Goal: Task Accomplishment & Management: Manage account settings

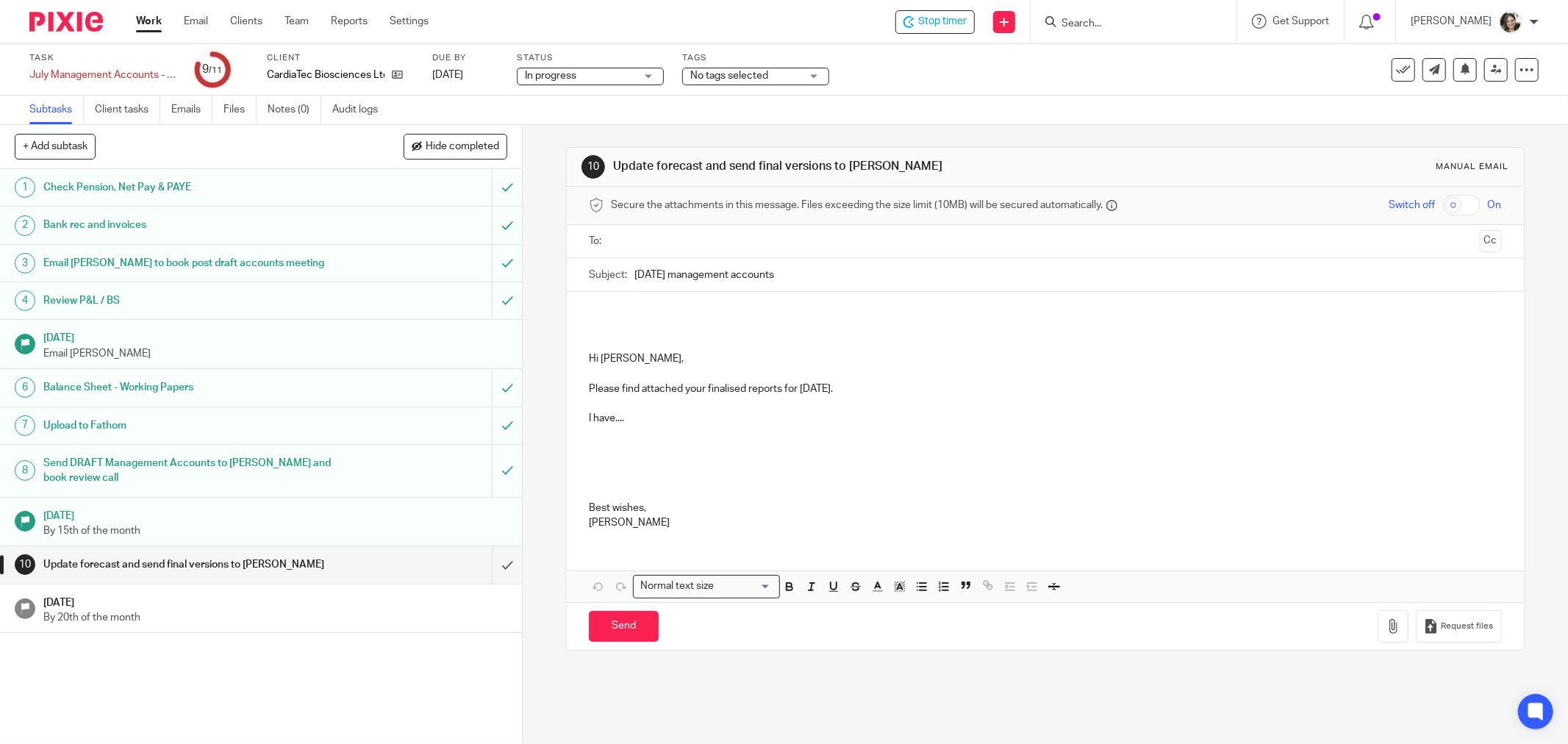
click at [585, 77] on span "In progress" at bounding box center [580, 75] width 110 height 15
click at [890, 76] on div "Task July Management Accounts - CardiaTec Save July Management Accounts - Cardi…" at bounding box center [658, 70] width 1258 height 35
click at [494, 568] on input "submit" at bounding box center [261, 565] width 522 height 37
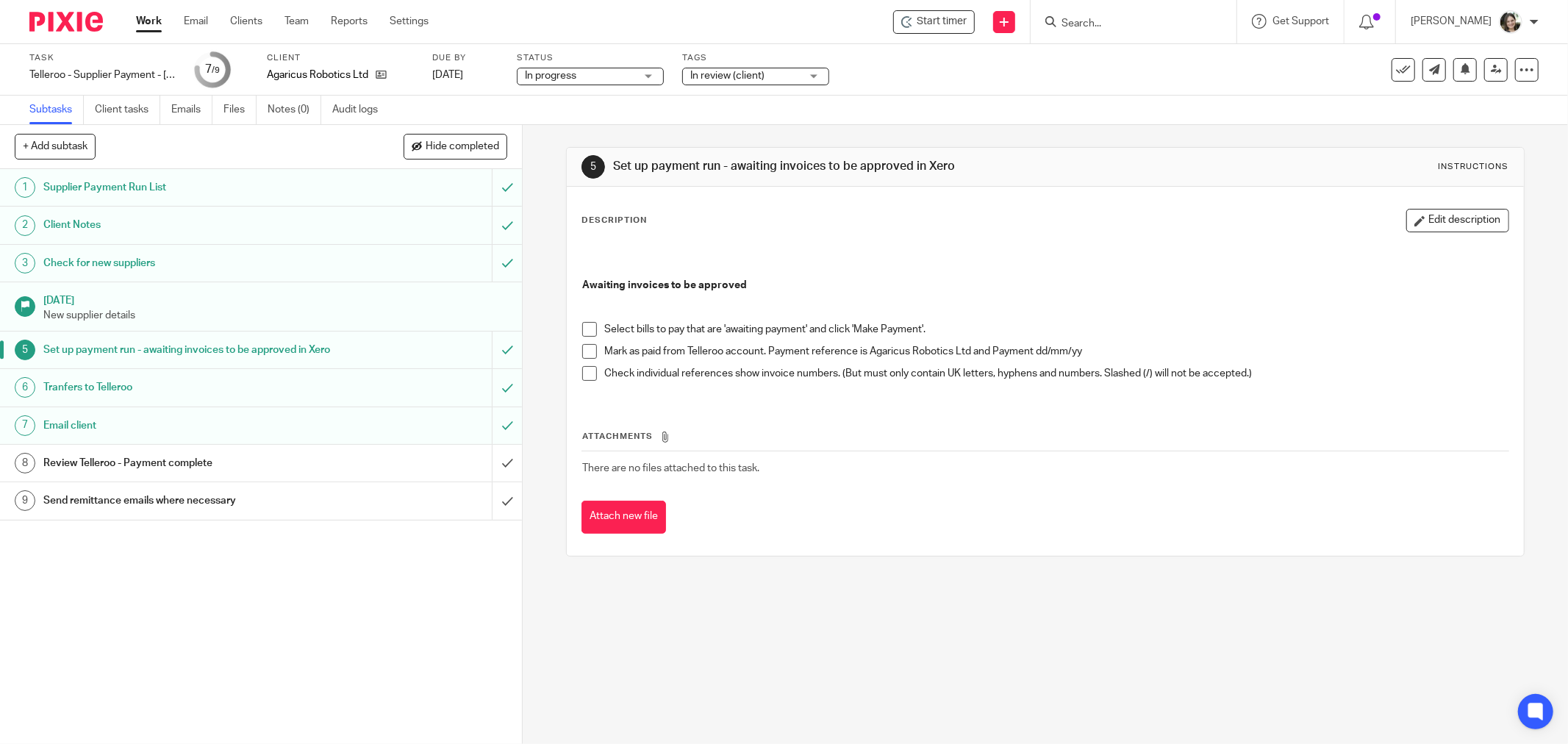
click at [370, 474] on div "Review Telleroo - Payment complete" at bounding box center [260, 463] width 434 height 22
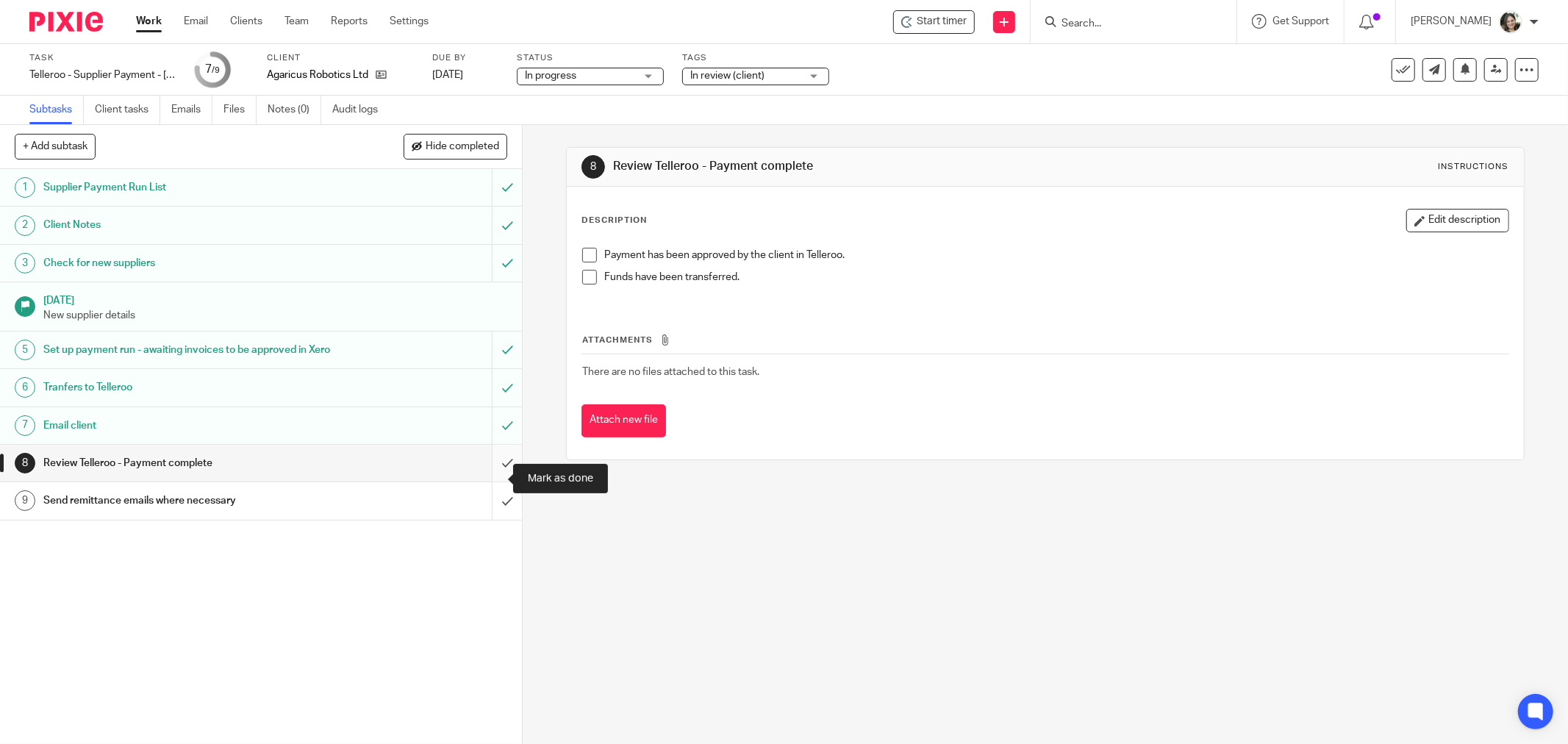
click at [490, 482] on input "submit" at bounding box center [261, 463] width 522 height 37
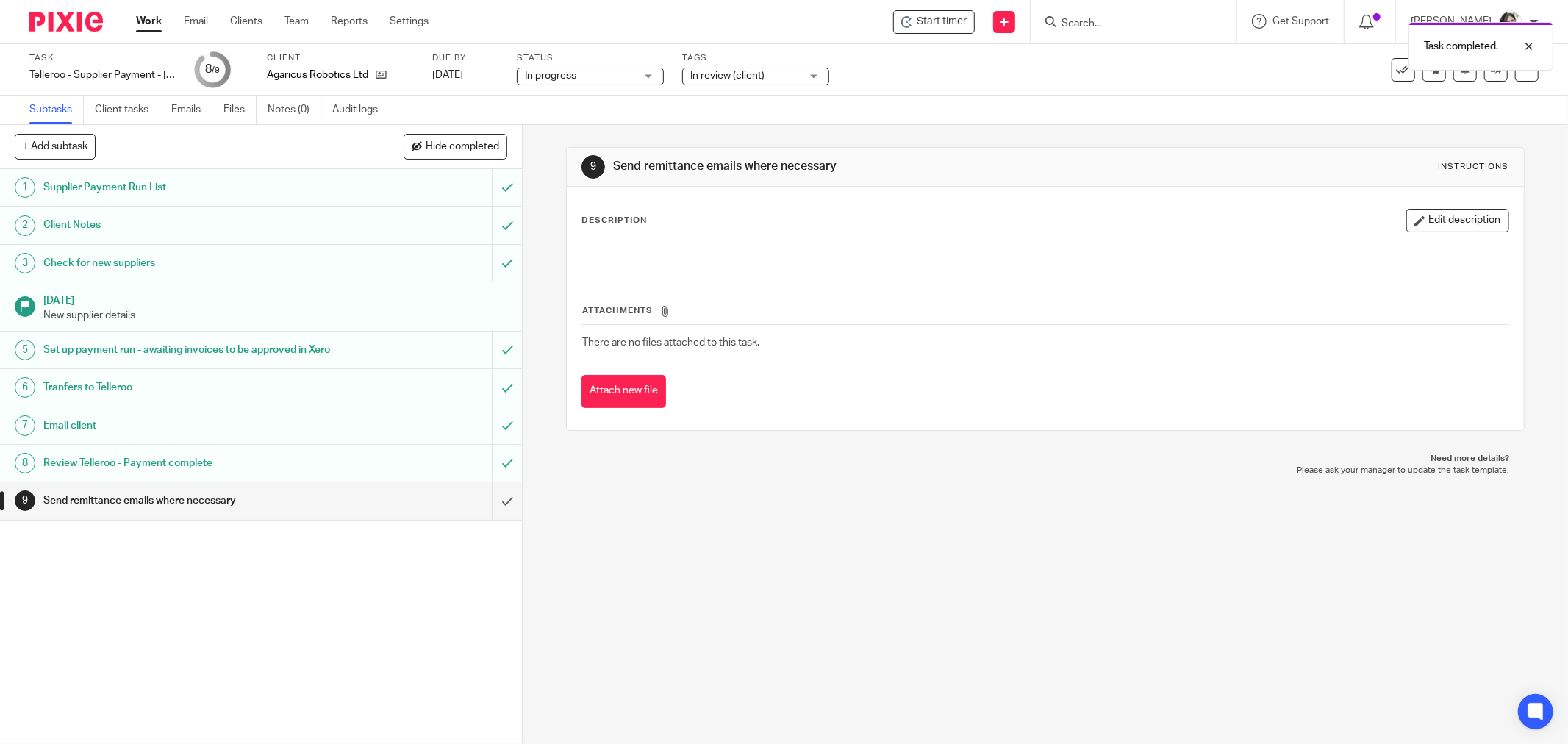
click at [715, 82] on span "In review (client)" at bounding box center [746, 75] width 110 height 15
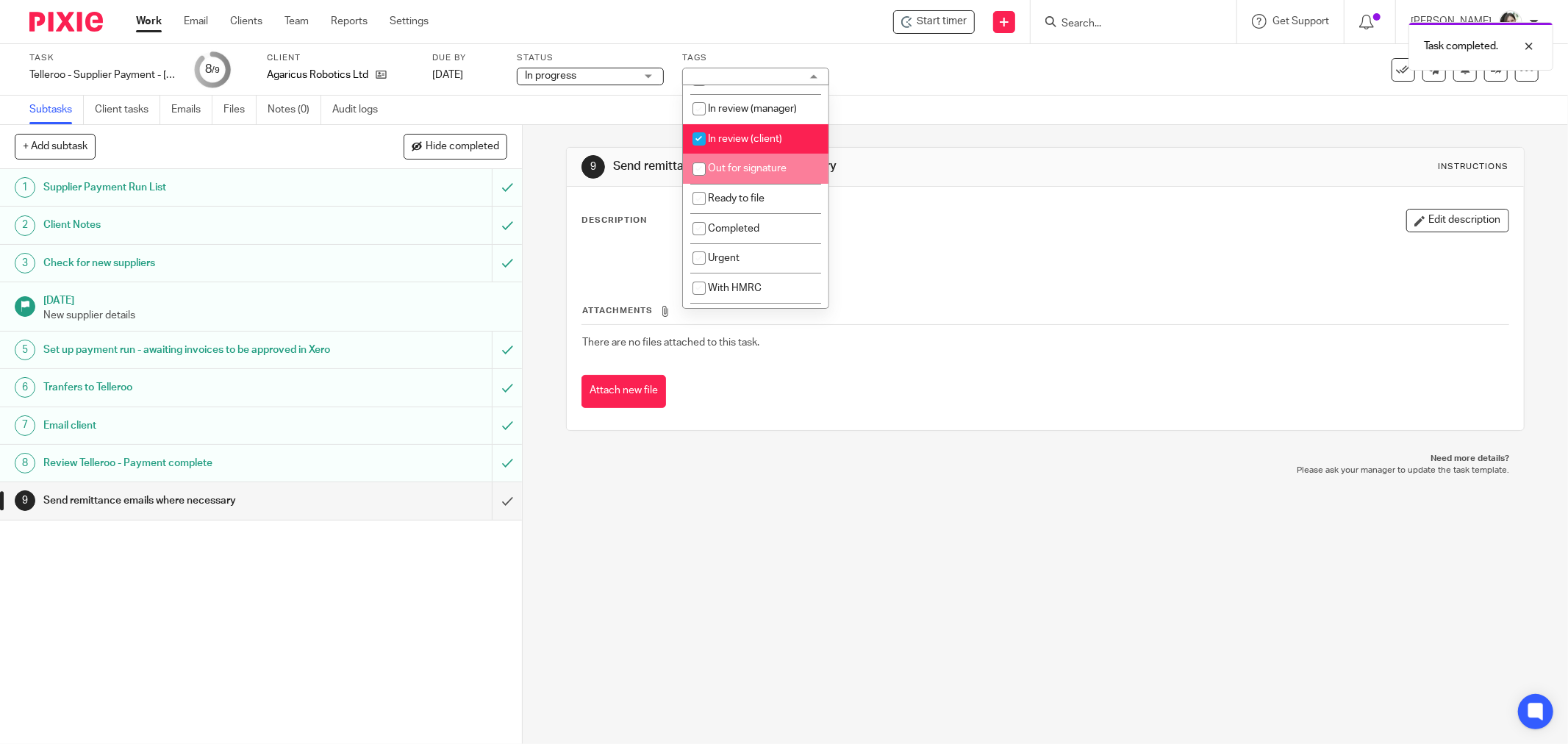
scroll to position [167, 0]
click at [702, 155] on input "checkbox" at bounding box center [698, 141] width 28 height 28
checkbox input "false"
click at [928, 66] on div "Task completed." at bounding box center [1169, 42] width 770 height 56
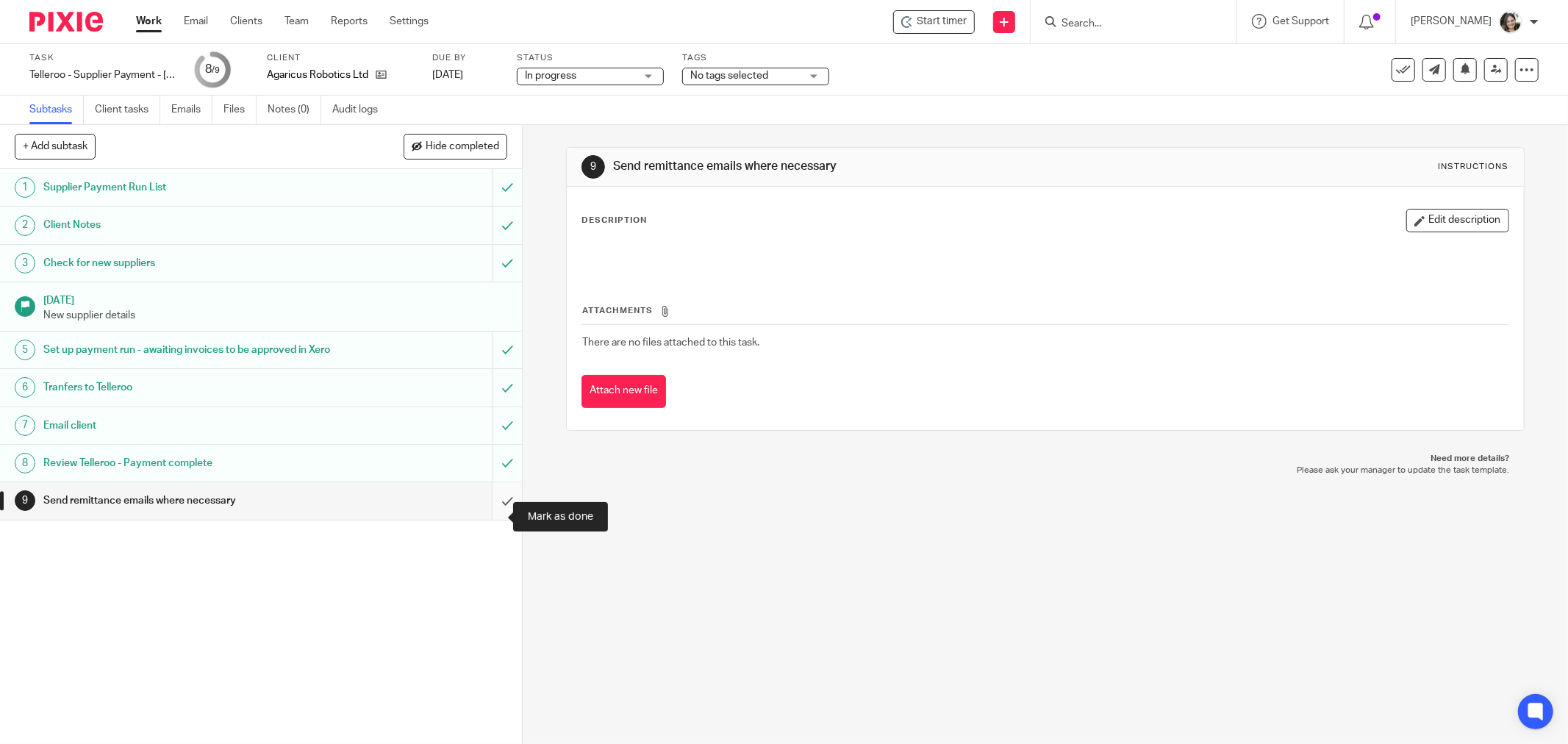
click at [489, 516] on input "submit" at bounding box center [261, 501] width 522 height 37
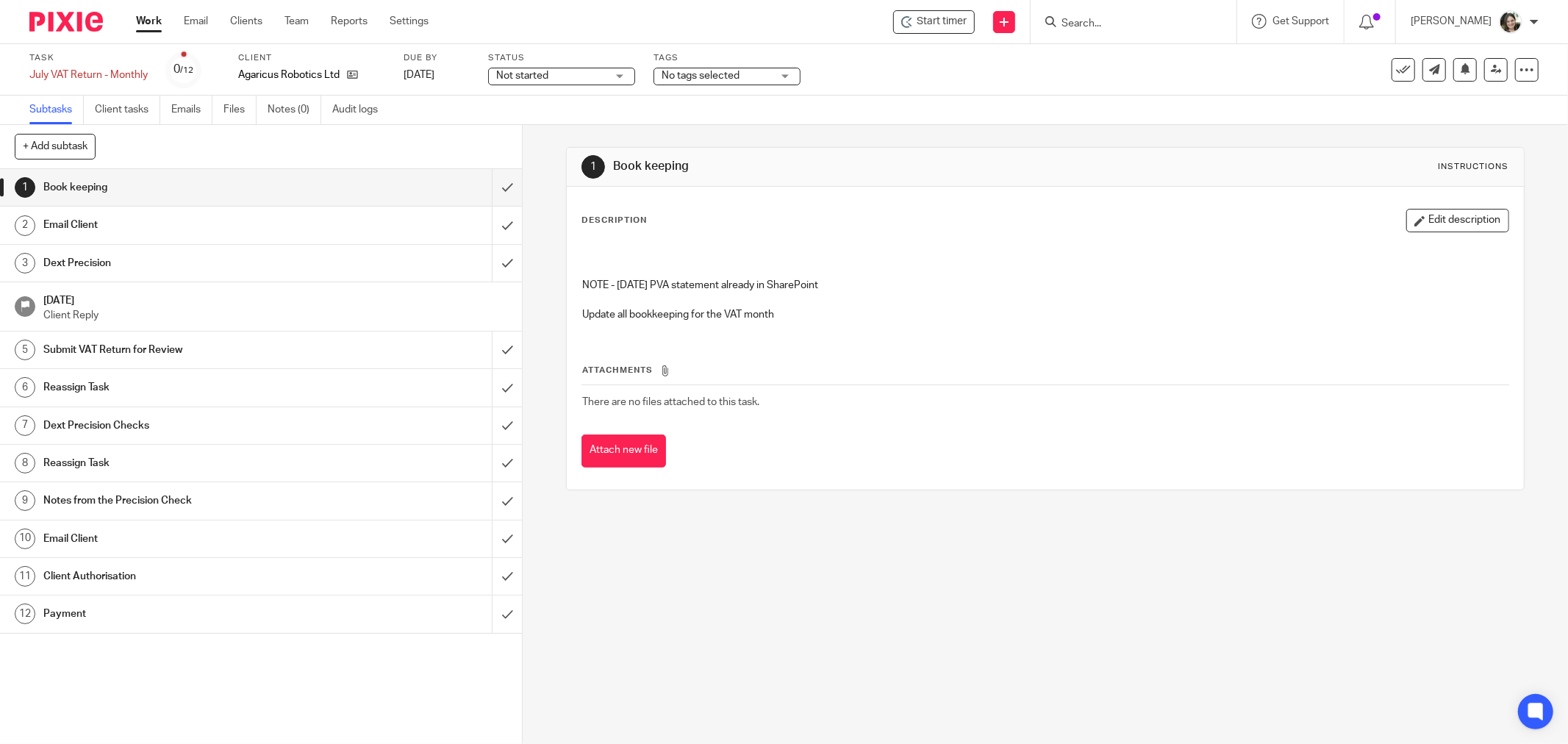
click at [942, 21] on span "Start timer" at bounding box center [942, 21] width 50 height 15
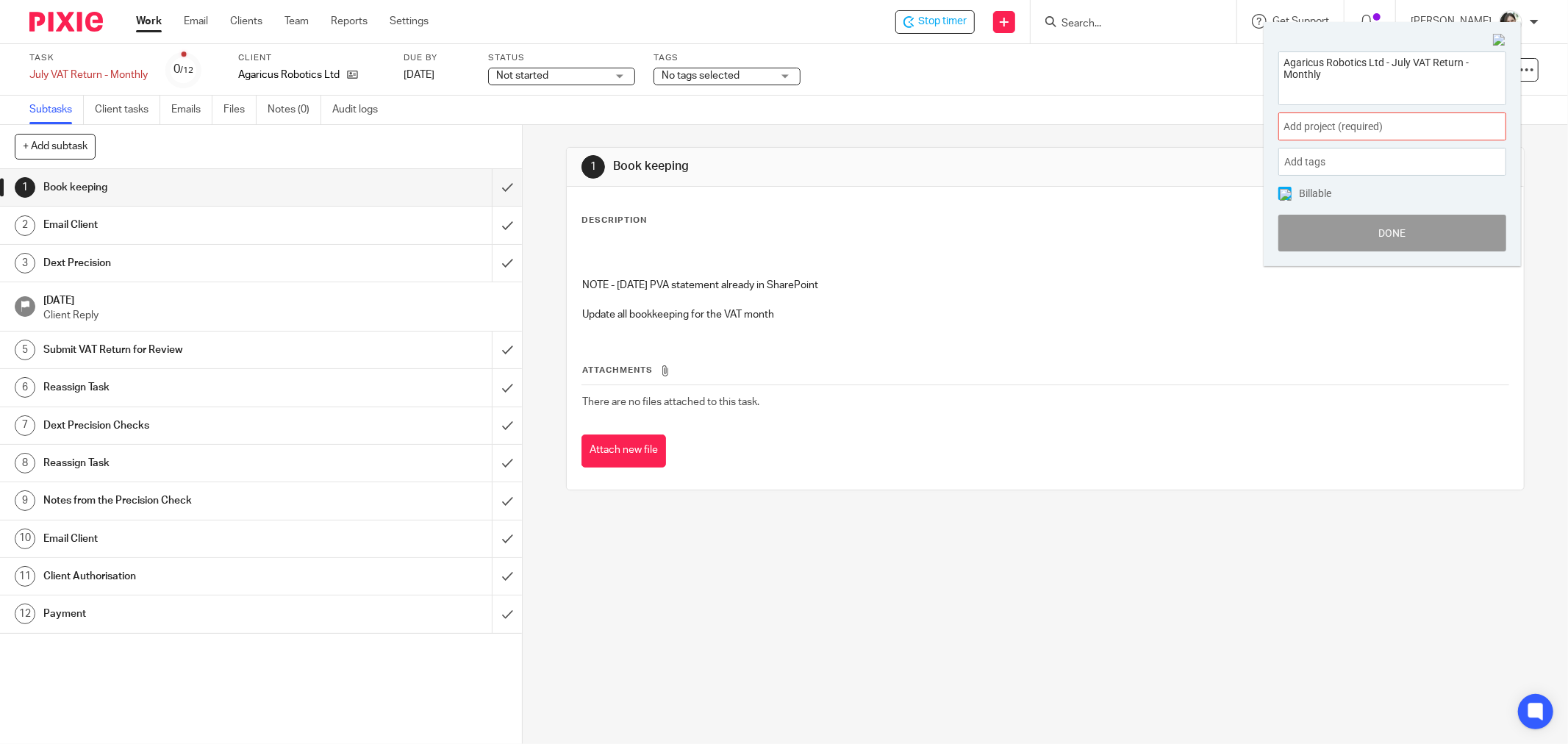
click at [1306, 126] on span "Add project (required) :" at bounding box center [1376, 126] width 186 height 15
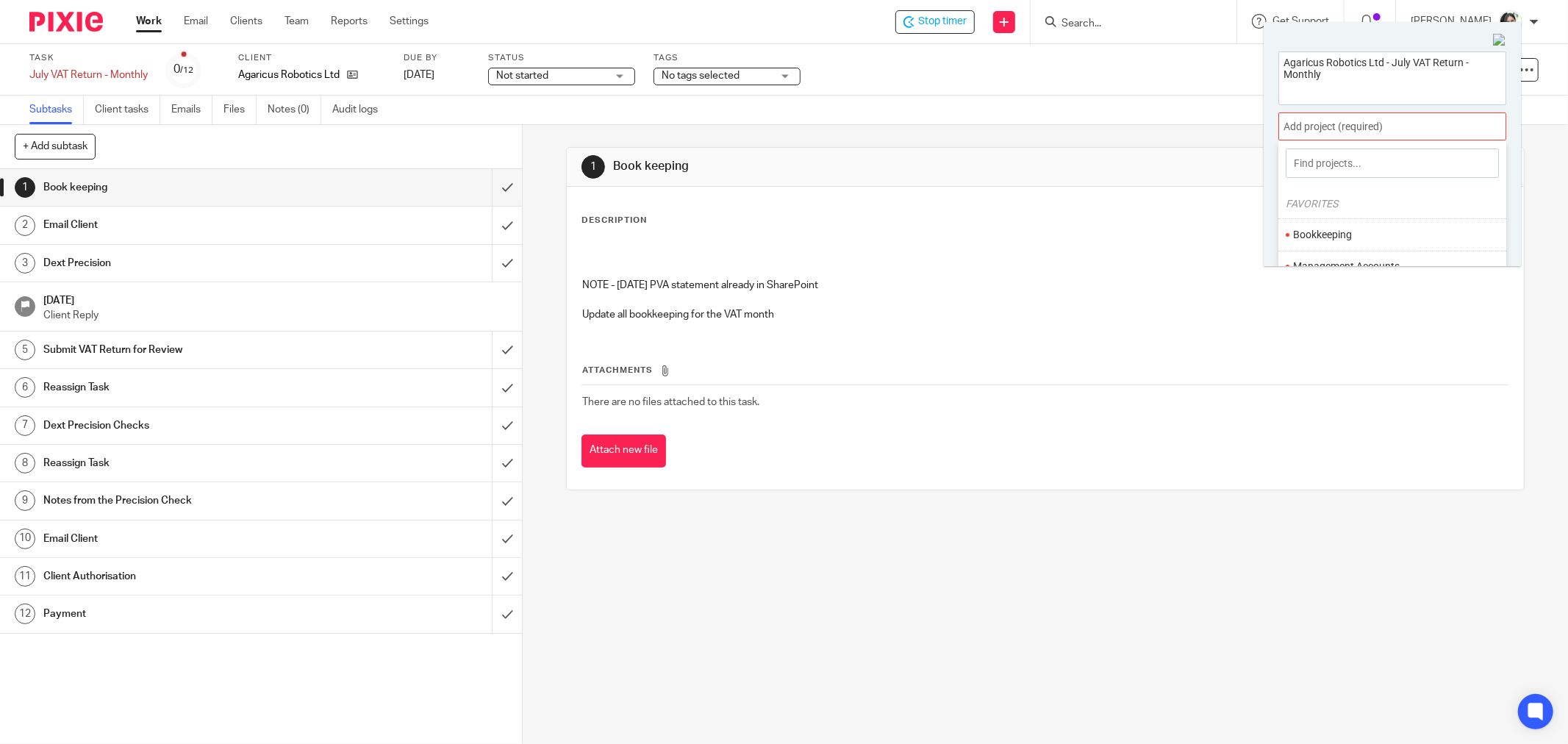
scroll to position [82, 0]
click at [1338, 216] on li "VAT" at bounding box center [1389, 217] width 192 height 15
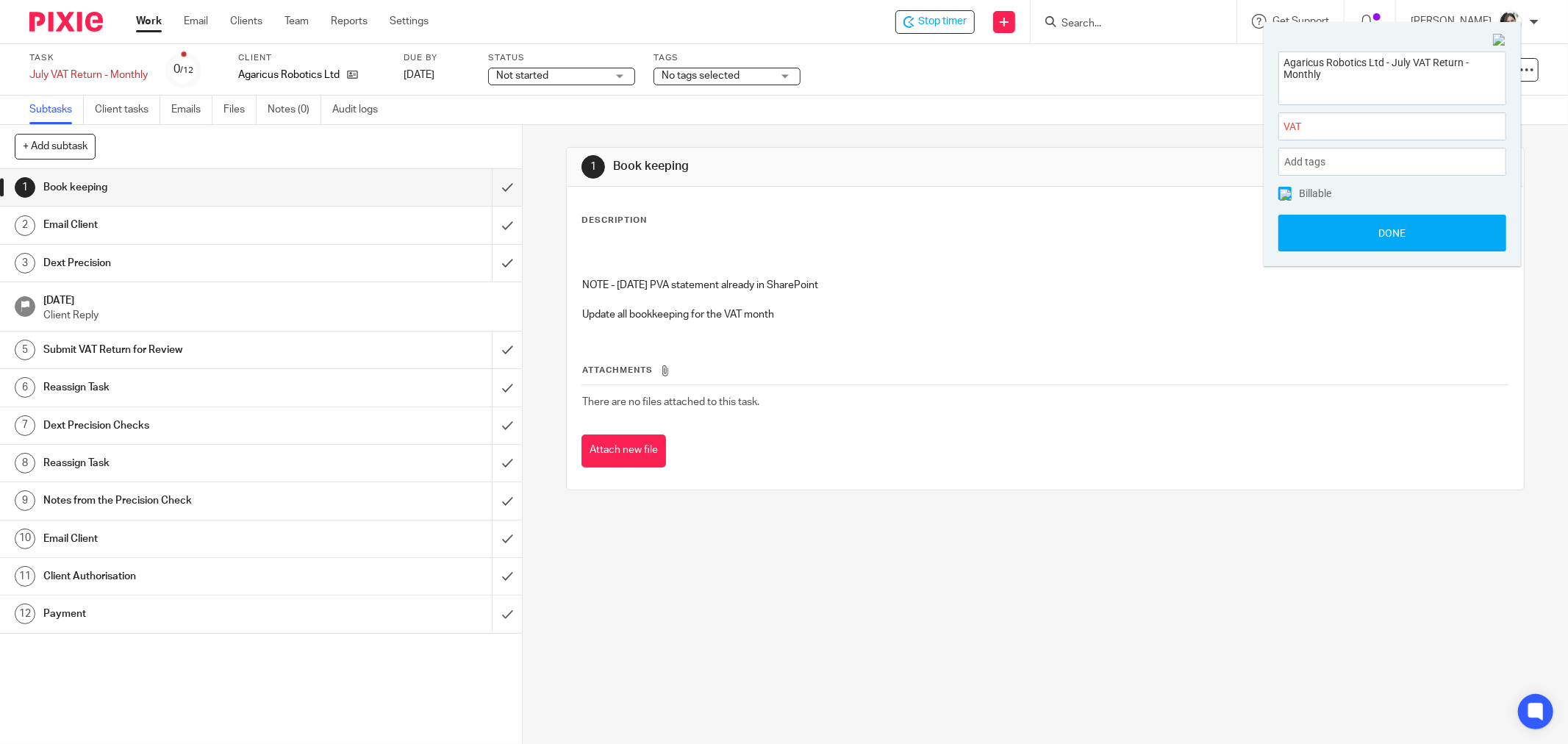
click at [1284, 196] on span at bounding box center [1285, 193] width 14 height 14
click at [1341, 226] on button "Done" at bounding box center [1392, 233] width 228 height 37
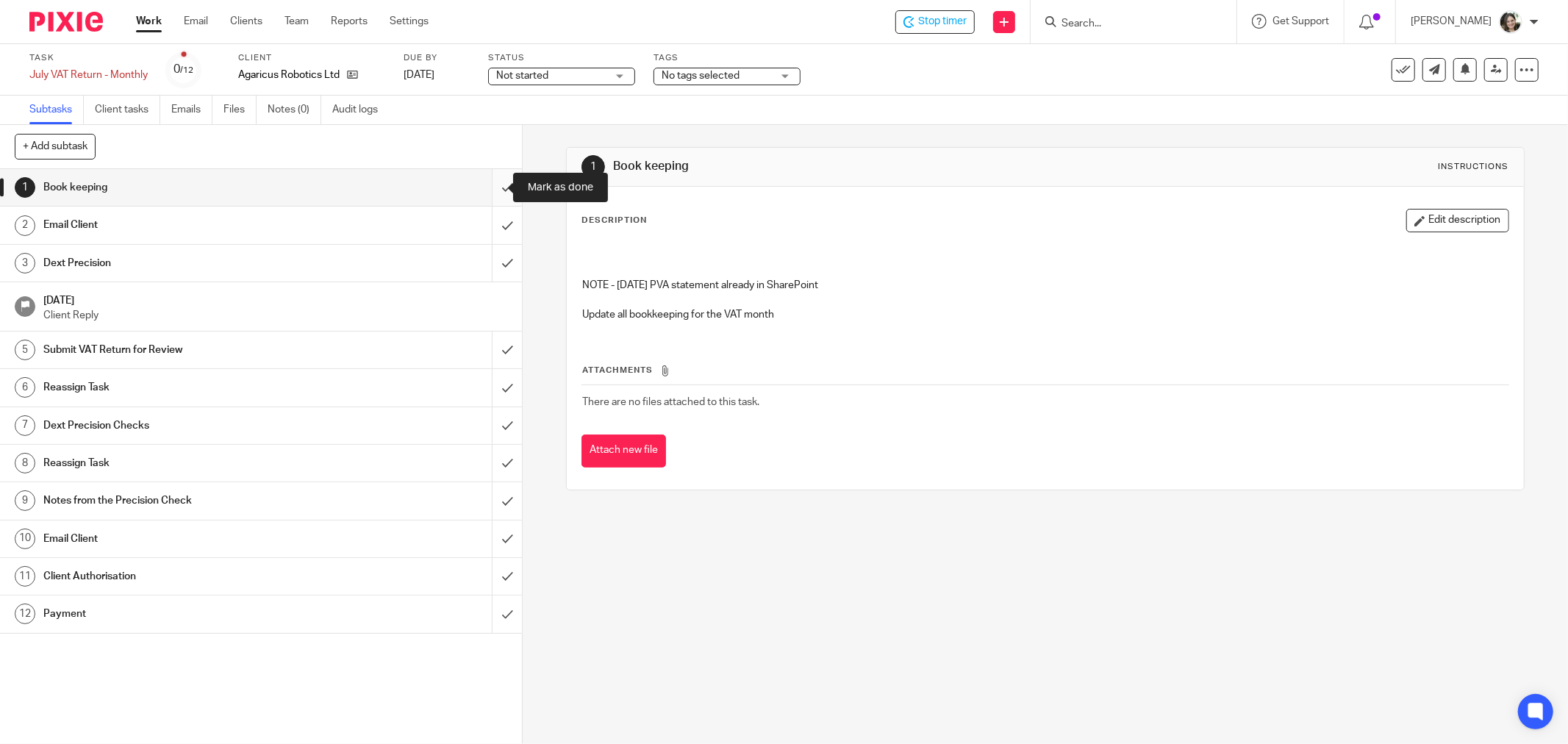
click at [487, 191] on input "submit" at bounding box center [261, 187] width 522 height 37
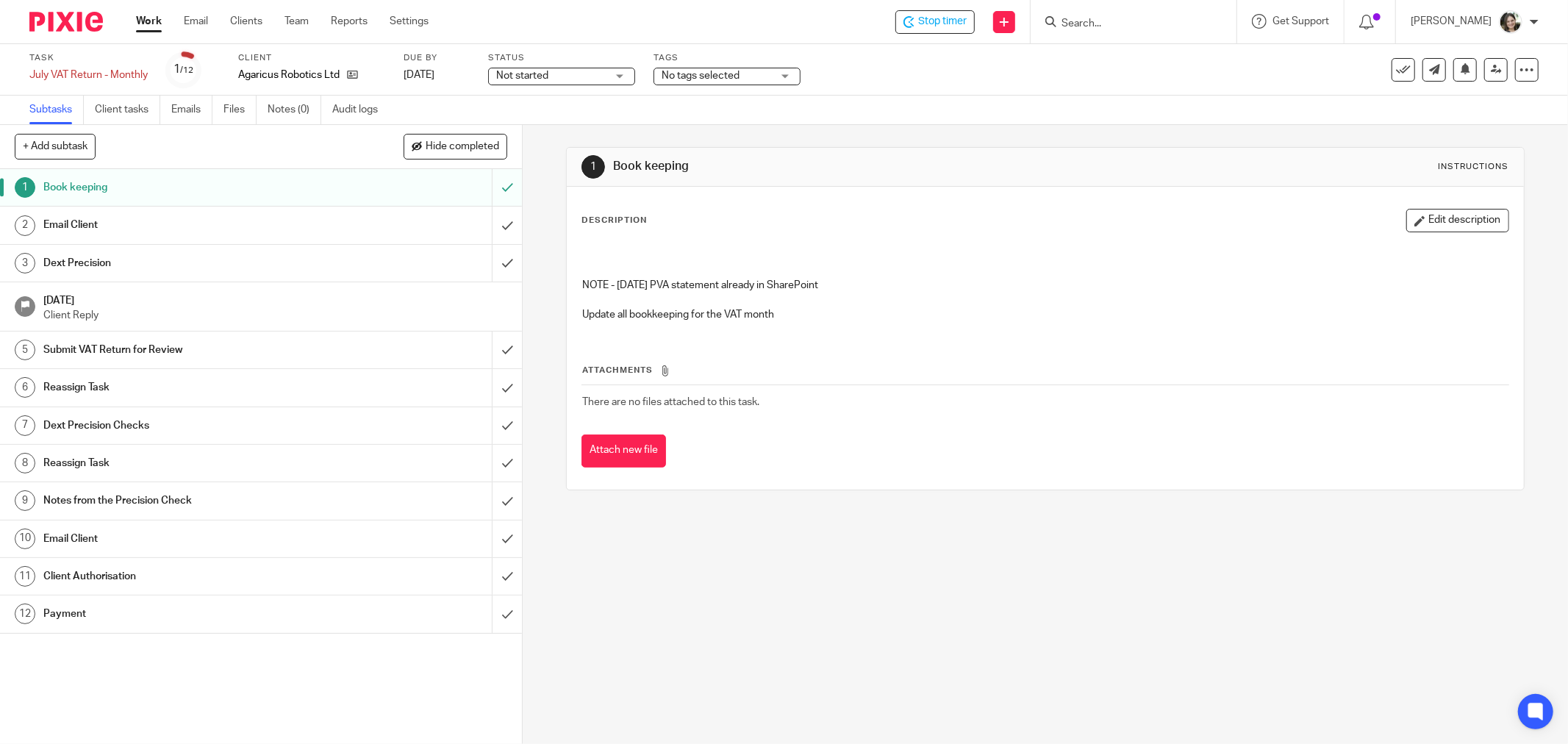
click at [281, 226] on h1 "Email Client" at bounding box center [188, 225] width 290 height 22
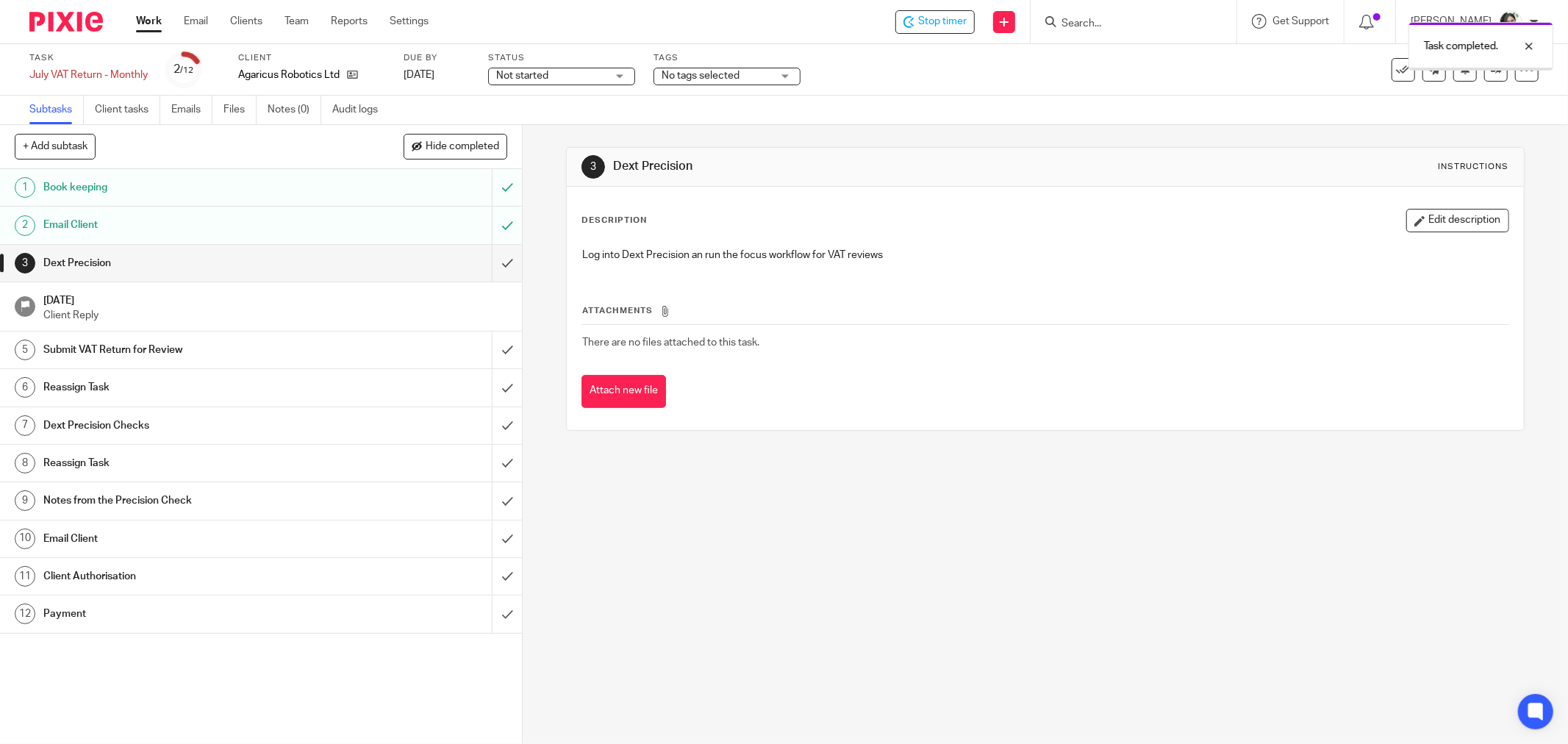
click at [489, 256] on input "submit" at bounding box center [261, 263] width 522 height 37
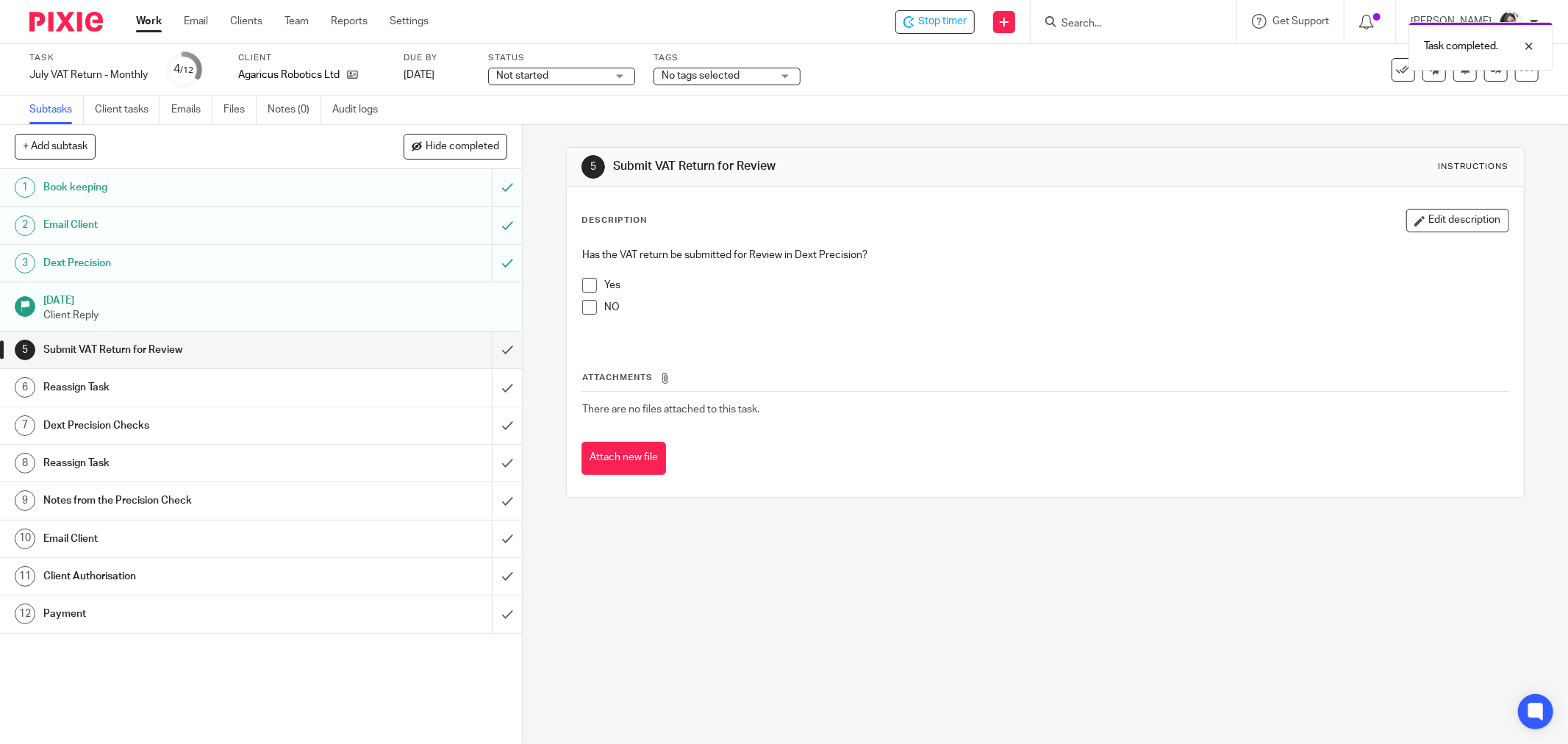
click at [575, 287] on div "Has the VAT return be submitted for Review in Dext Precision? Yes NO" at bounding box center [1046, 290] width 941 height 100
click at [584, 286] on span at bounding box center [590, 285] width 14 height 14
click at [490, 350] on input "submit" at bounding box center [261, 350] width 522 height 37
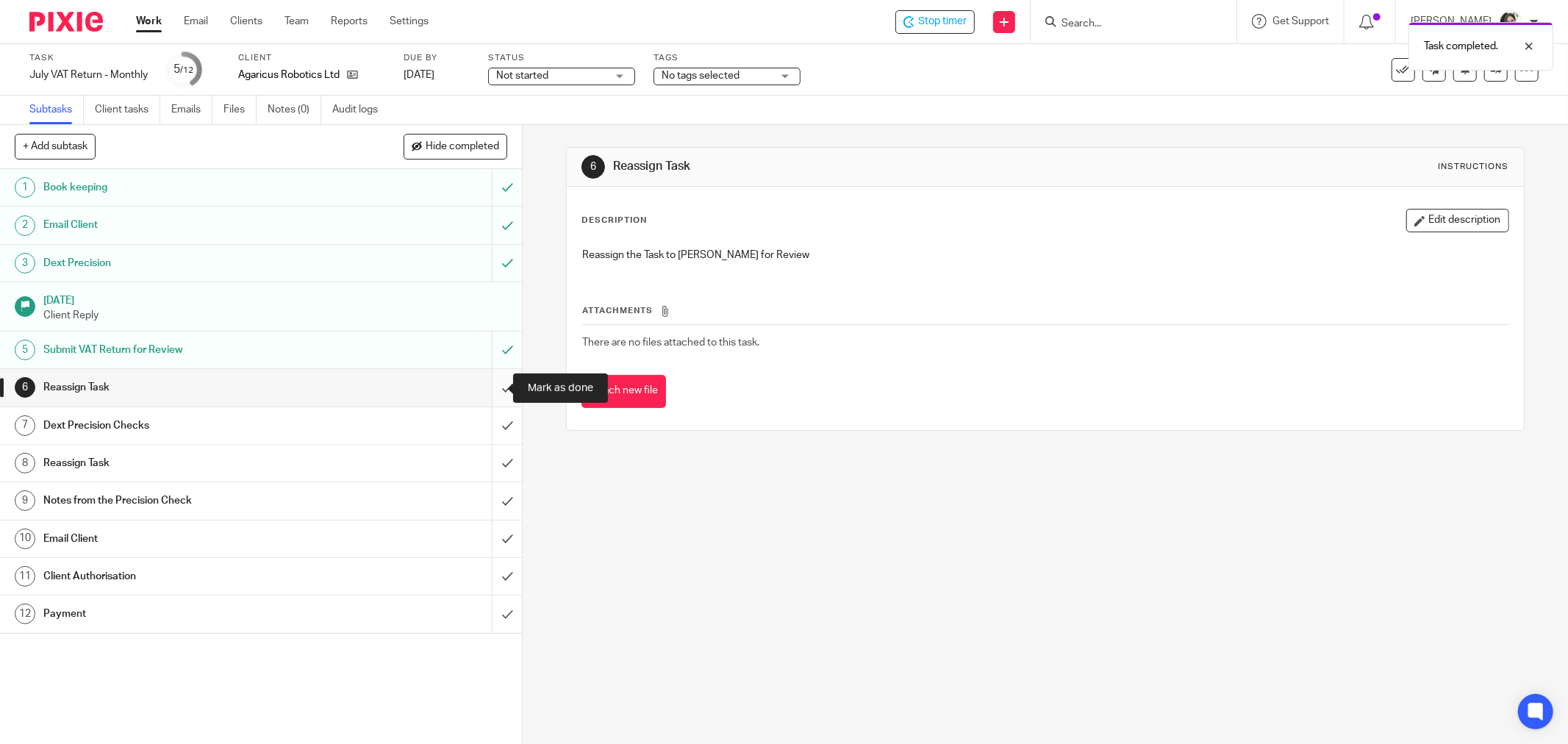
click at [489, 390] on input "submit" at bounding box center [261, 387] width 522 height 37
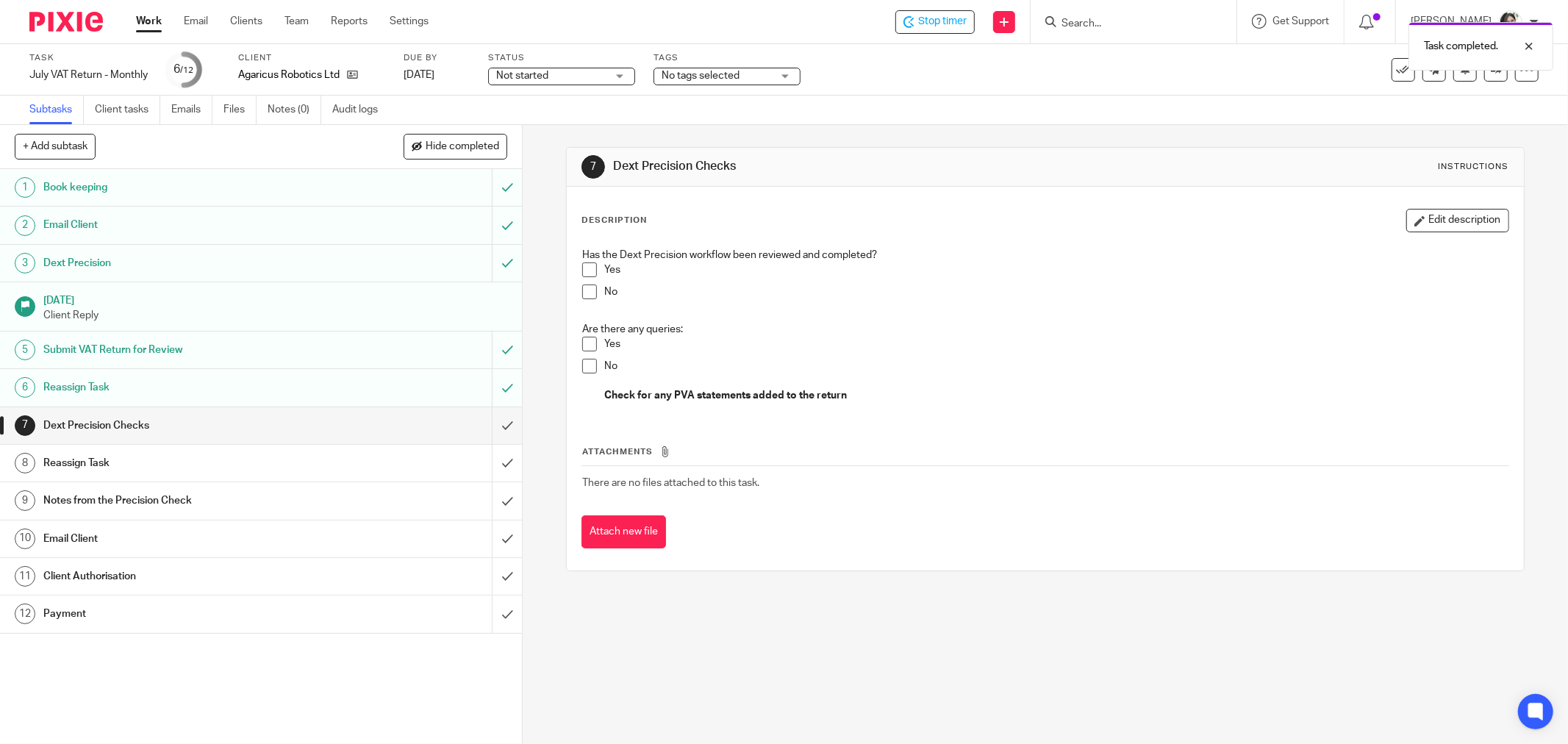
click at [551, 76] on span "Not started" at bounding box center [551, 75] width 110 height 15
click at [534, 123] on li "In progress" at bounding box center [562, 130] width 146 height 30
click at [1427, 77] on link at bounding box center [1434, 70] width 23 height 23
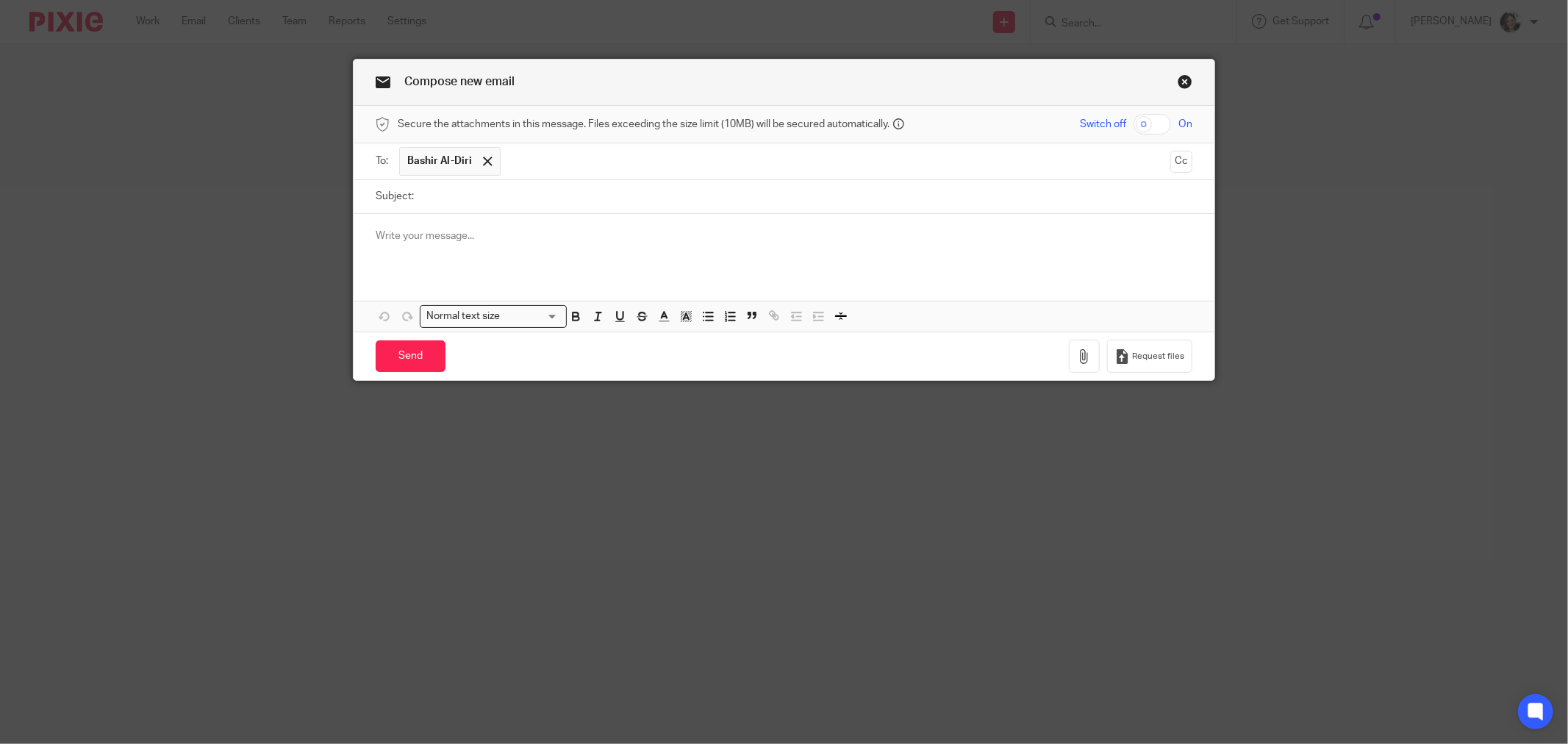
click at [1179, 78] on link "Close this dialog window" at bounding box center [1185, 84] width 14 height 20
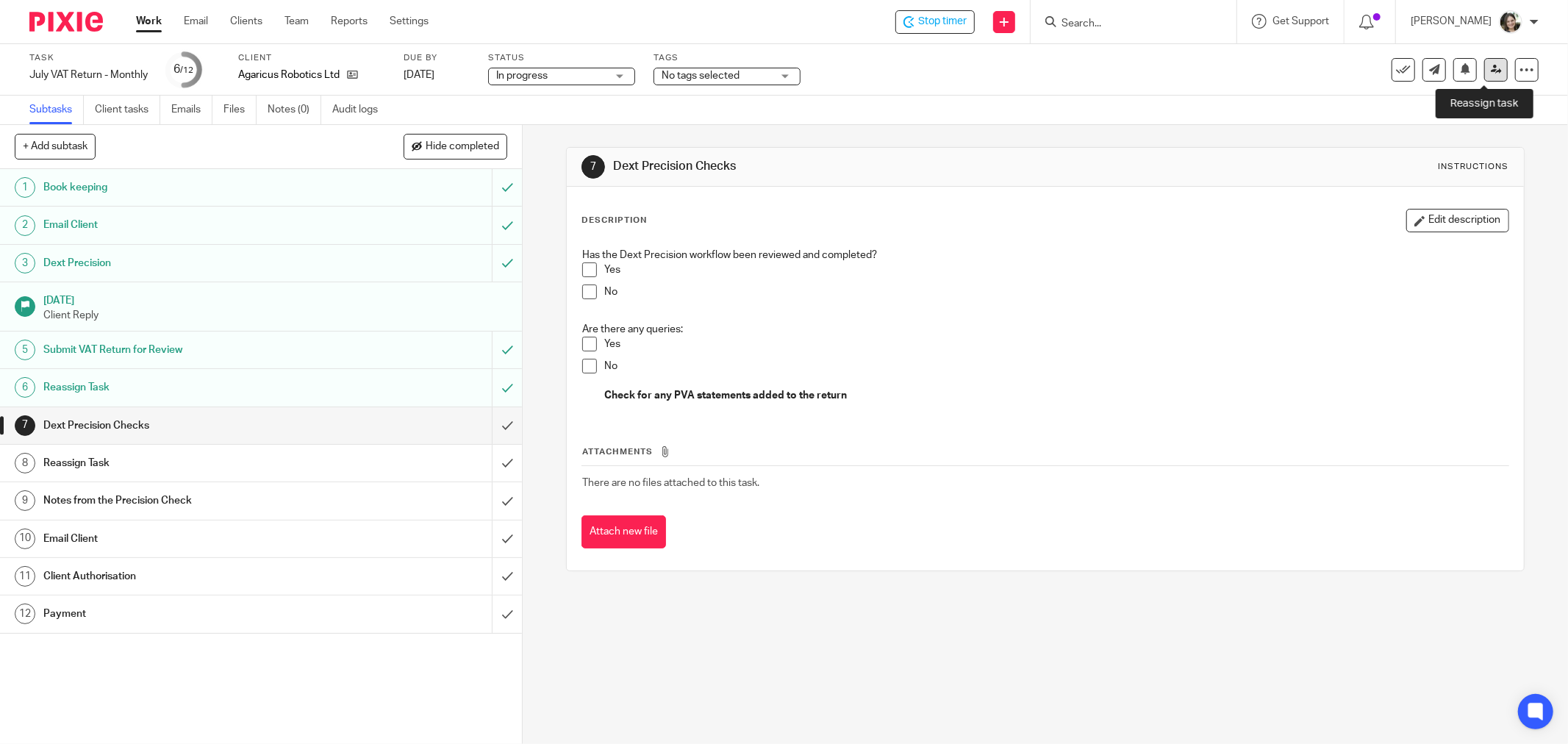
click at [1490, 71] on icon at bounding box center [1496, 70] width 11 height 11
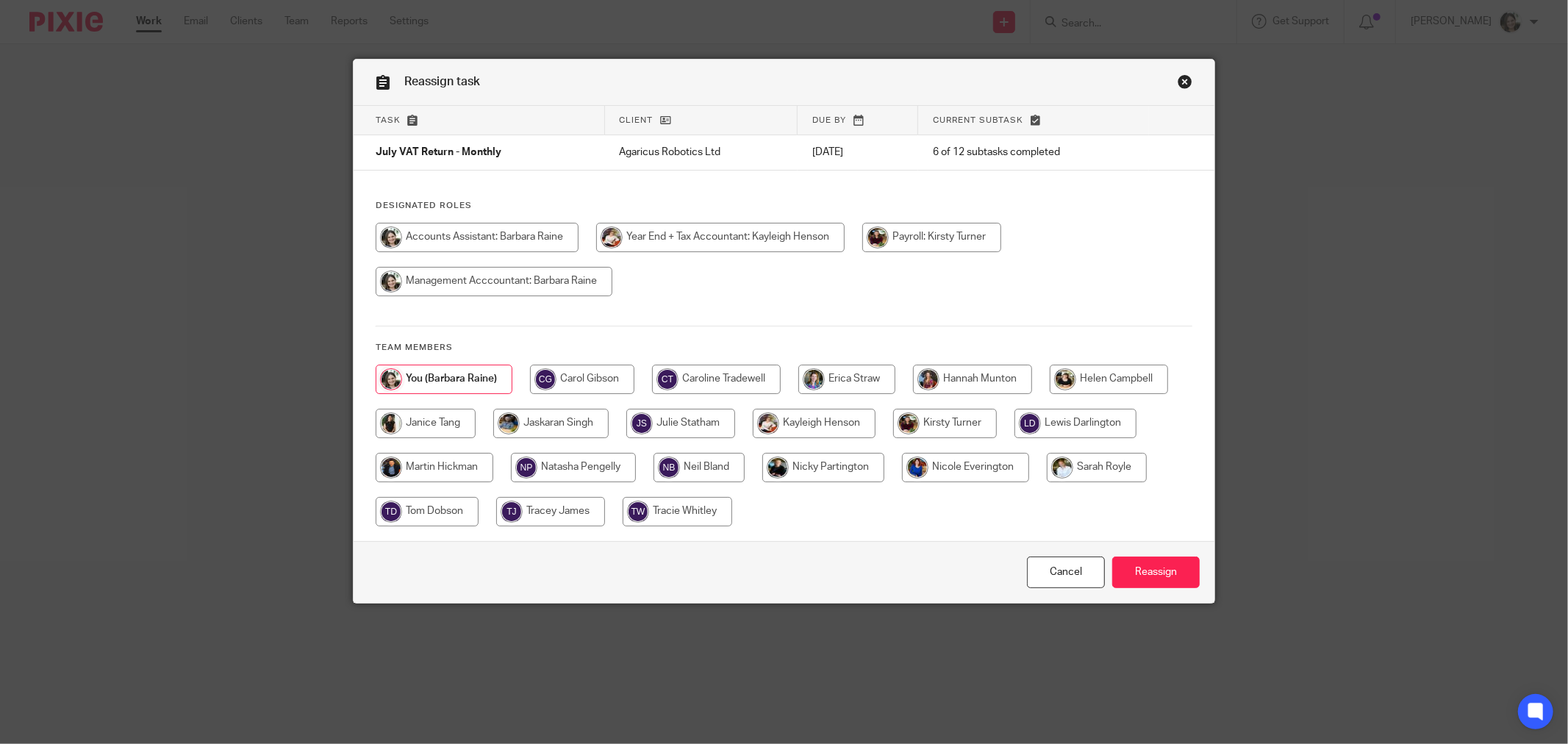
click at [1118, 377] on input "radio" at bounding box center [1109, 379] width 118 height 30
radio input "true"
click at [1147, 566] on input "Reassign" at bounding box center [1155, 573] width 87 height 32
